Goal: Task Accomplishment & Management: Complete application form

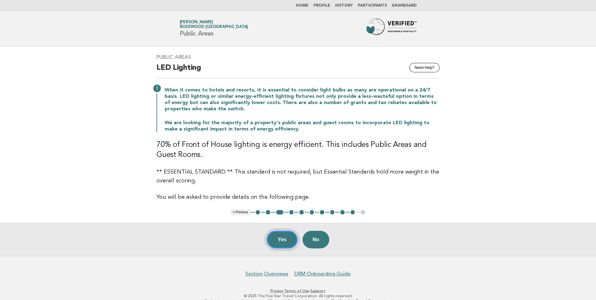
click at [285, 235] on button "Yes" at bounding box center [282, 240] width 31 height 18
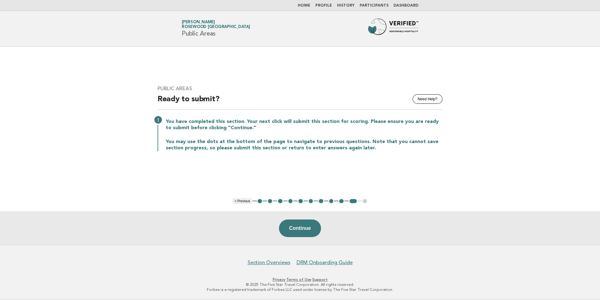
click at [259, 200] on button "1" at bounding box center [260, 201] width 6 height 6
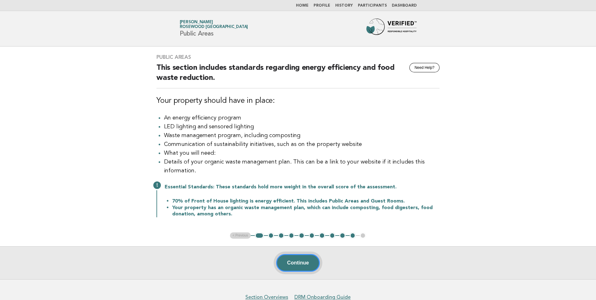
click at [300, 270] on button "Continue" at bounding box center [298, 263] width 44 height 18
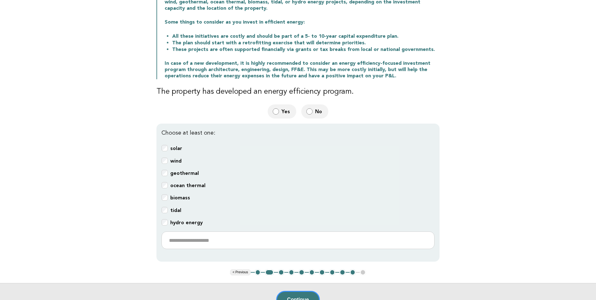
scroll to position [22, 0]
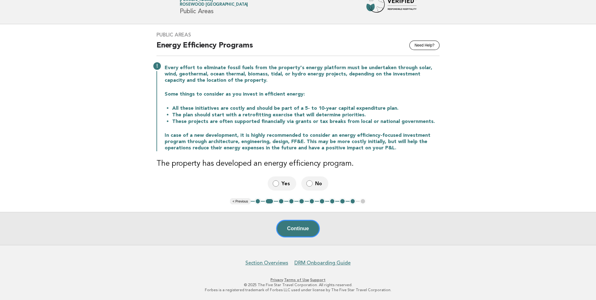
click at [258, 201] on button "1" at bounding box center [258, 201] width 6 height 6
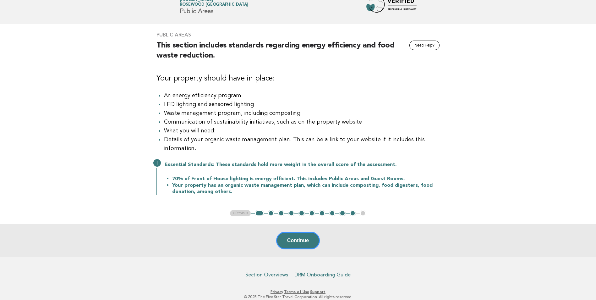
click at [272, 216] on button "2" at bounding box center [271, 213] width 6 height 6
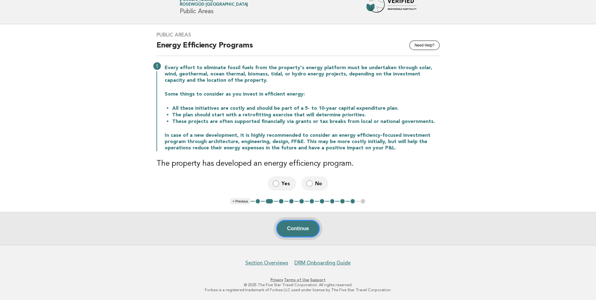
click at [307, 231] on button "Continue" at bounding box center [298, 229] width 44 height 18
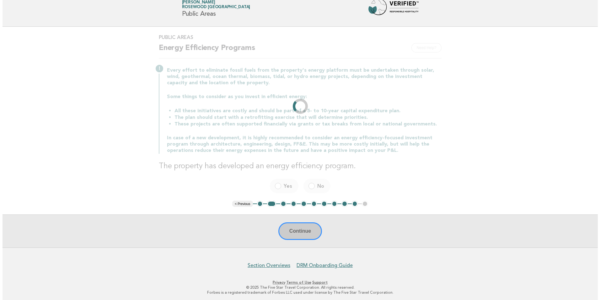
scroll to position [0, 0]
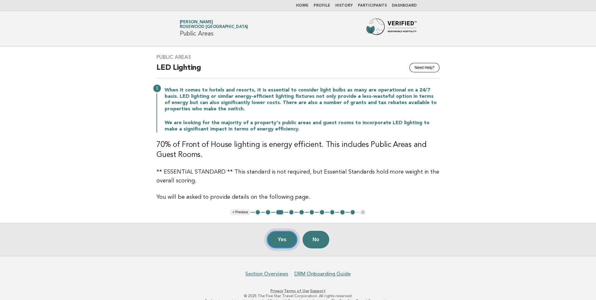
click at [282, 239] on button "Yes" at bounding box center [282, 240] width 31 height 18
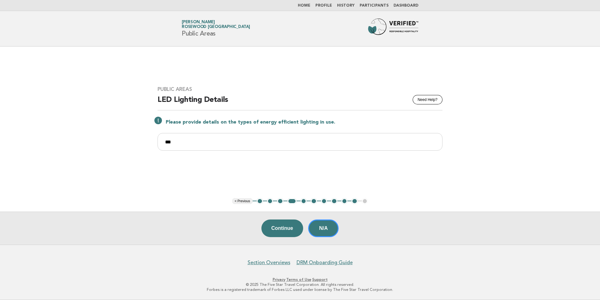
click at [311, 5] on link "Home" at bounding box center [304, 6] width 13 height 4
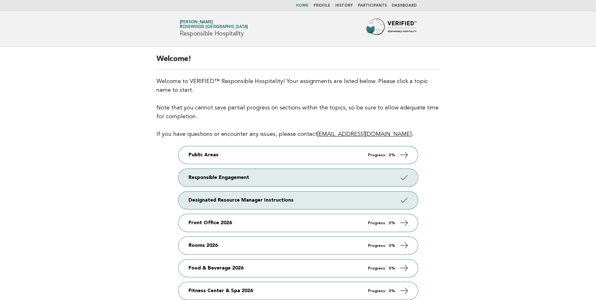
click at [330, 6] on link "Profile" at bounding box center [321, 6] width 17 height 4
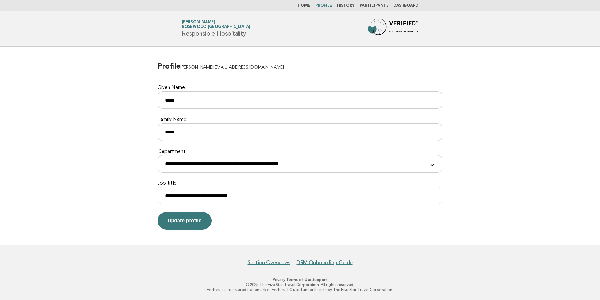
click at [503, 109] on main "**********" at bounding box center [300, 145] width 600 height 198
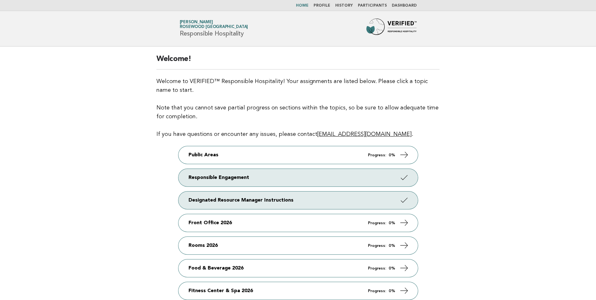
click at [328, 6] on link "Profile" at bounding box center [321, 6] width 17 height 4
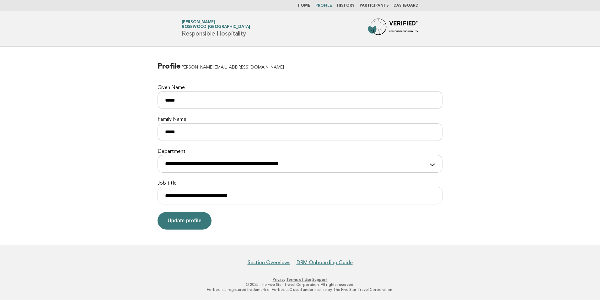
click at [523, 133] on main "**********" at bounding box center [300, 145] width 600 height 198
click at [406, 7] on link "Dashboard" at bounding box center [406, 6] width 25 height 4
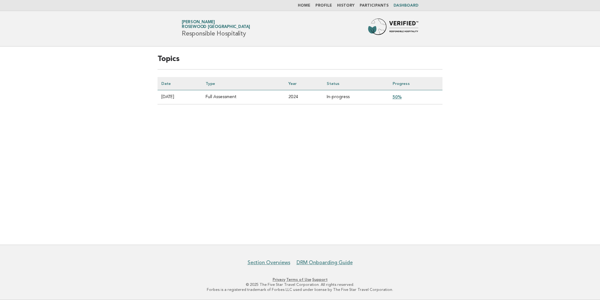
click at [401, 96] on link "50%" at bounding box center [397, 96] width 9 height 5
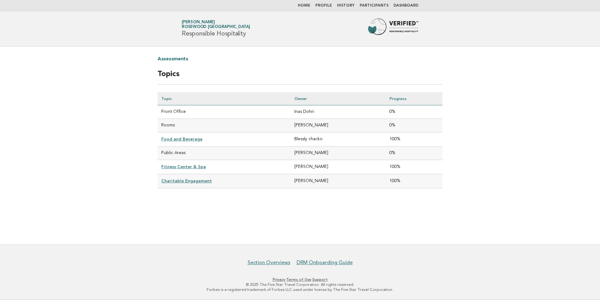
click at [324, 5] on link "Profile" at bounding box center [324, 6] width 17 height 4
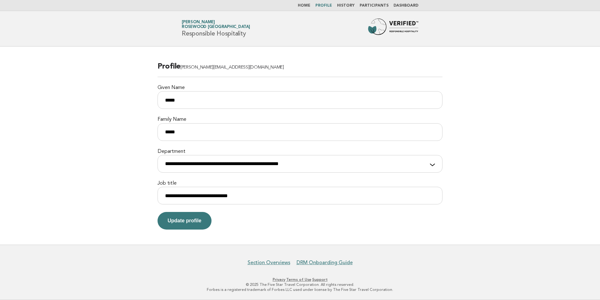
click at [305, 8] on link "Home" at bounding box center [304, 6] width 13 height 4
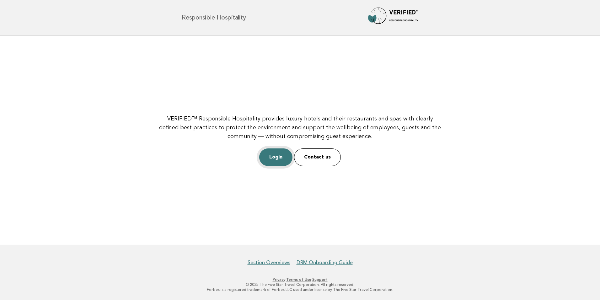
click at [272, 159] on link "Login" at bounding box center [275, 157] width 33 height 18
